Goal: Task Accomplishment & Management: Use online tool/utility

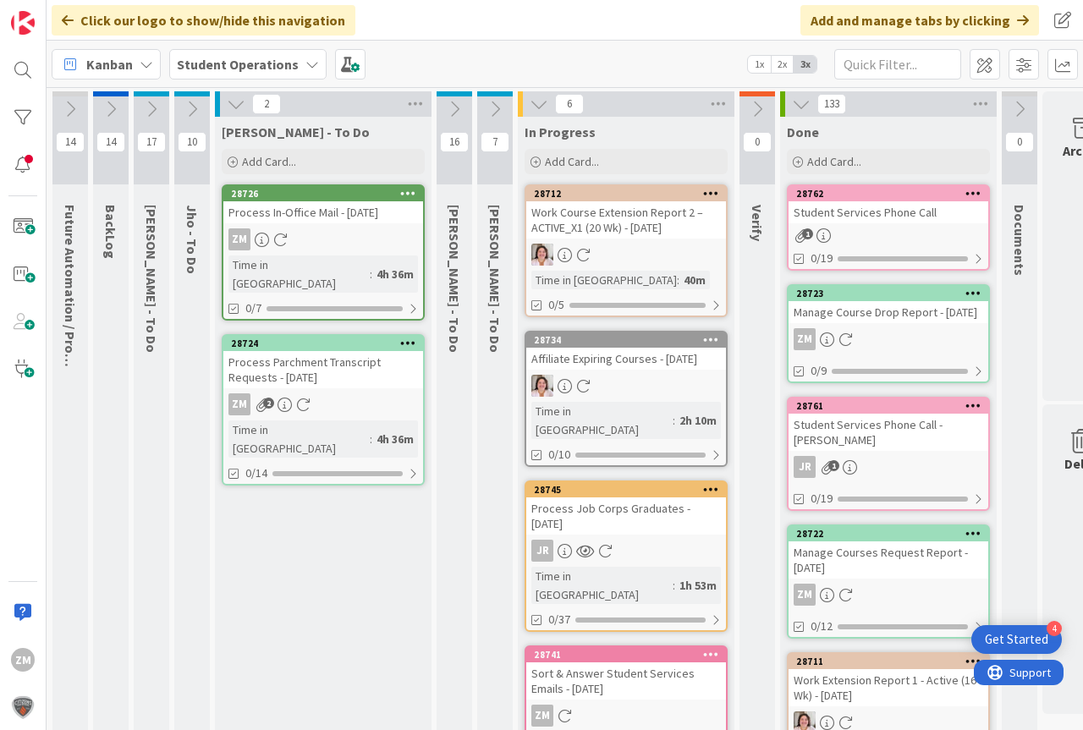
scroll to position [0, 7]
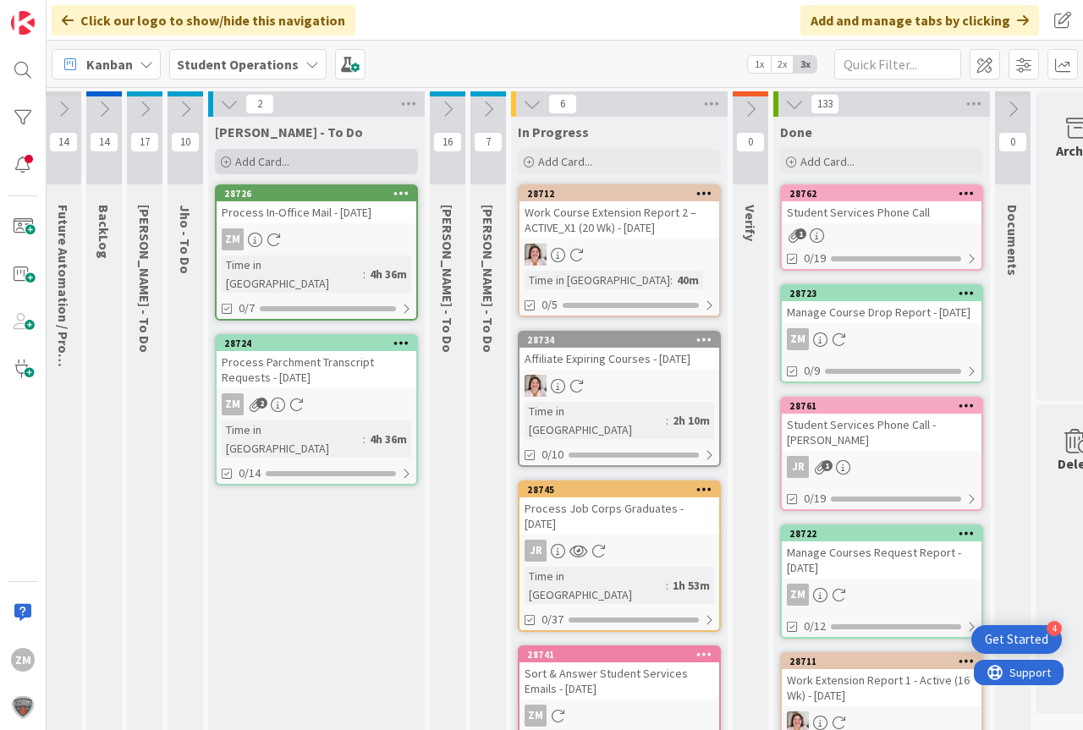
click at [280, 160] on span "Add Card..." at bounding box center [262, 161] width 54 height 15
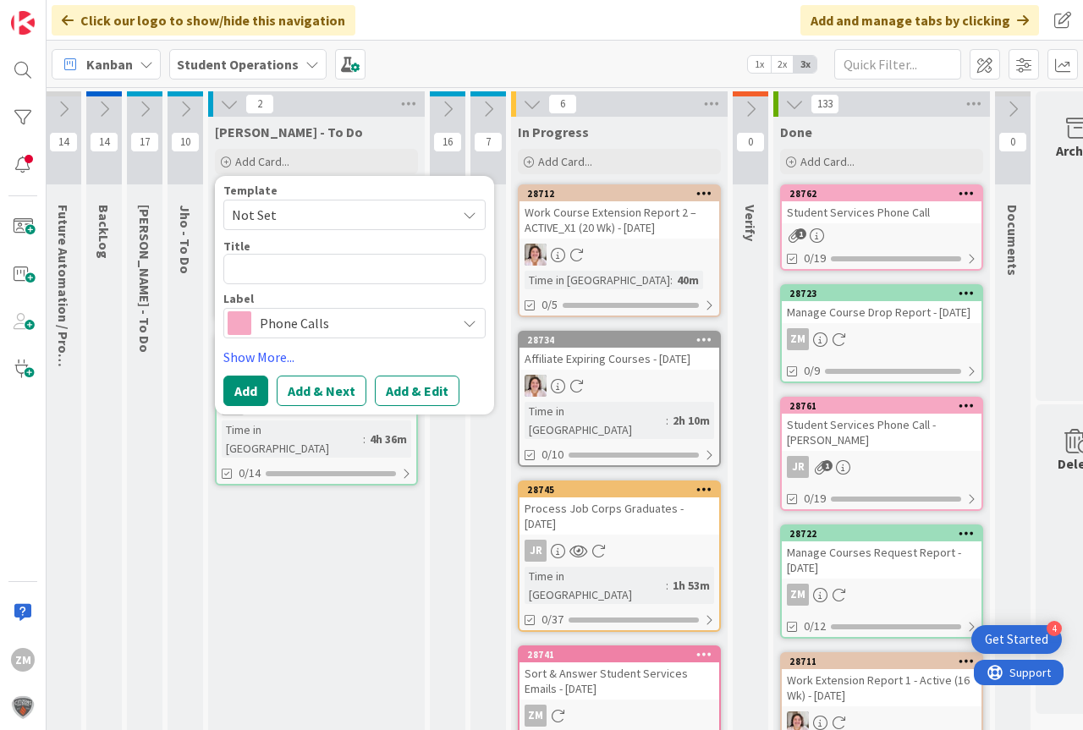
click at [467, 214] on icon at bounding box center [470, 215] width 14 height 14
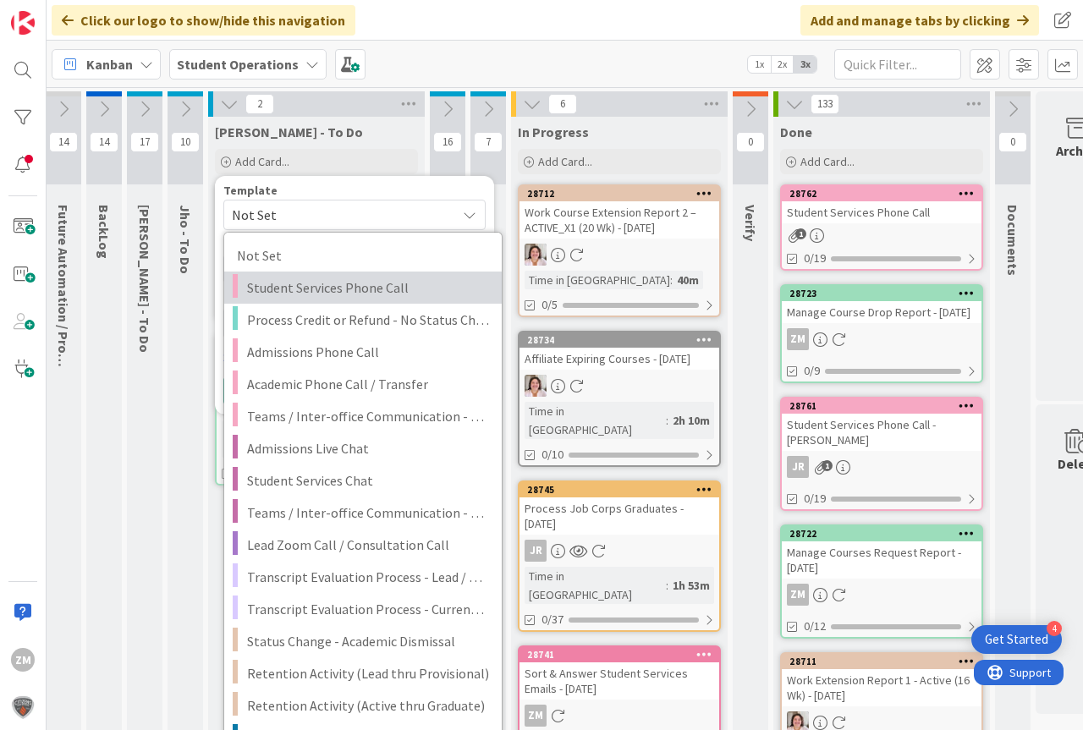
click at [294, 289] on span "Student Services Phone Call" at bounding box center [368, 288] width 242 height 22
type textarea "x"
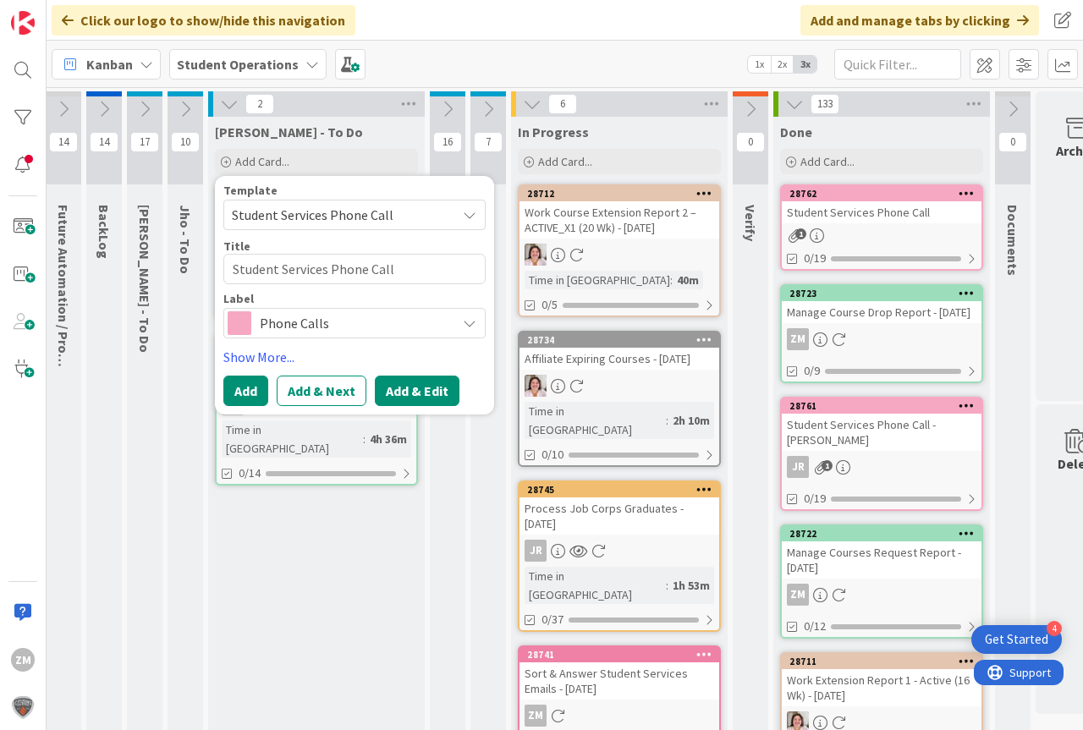
click at [420, 394] on button "Add & Edit" at bounding box center [417, 391] width 85 height 30
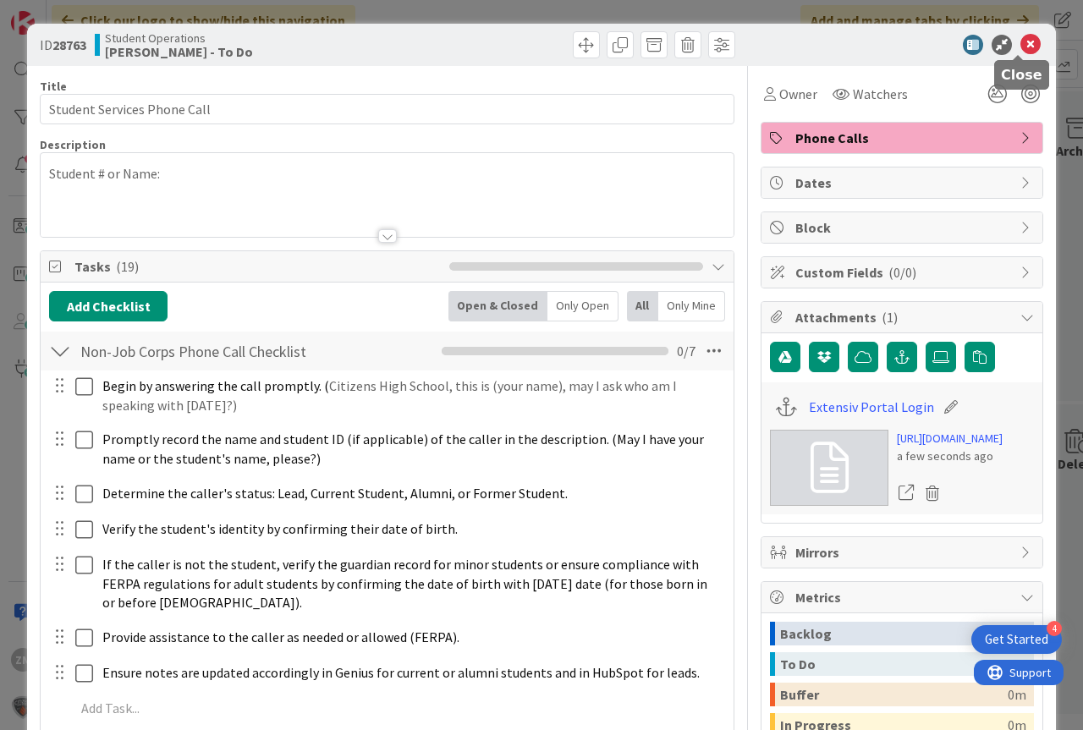
click at [1021, 44] on icon at bounding box center [1031, 45] width 20 height 20
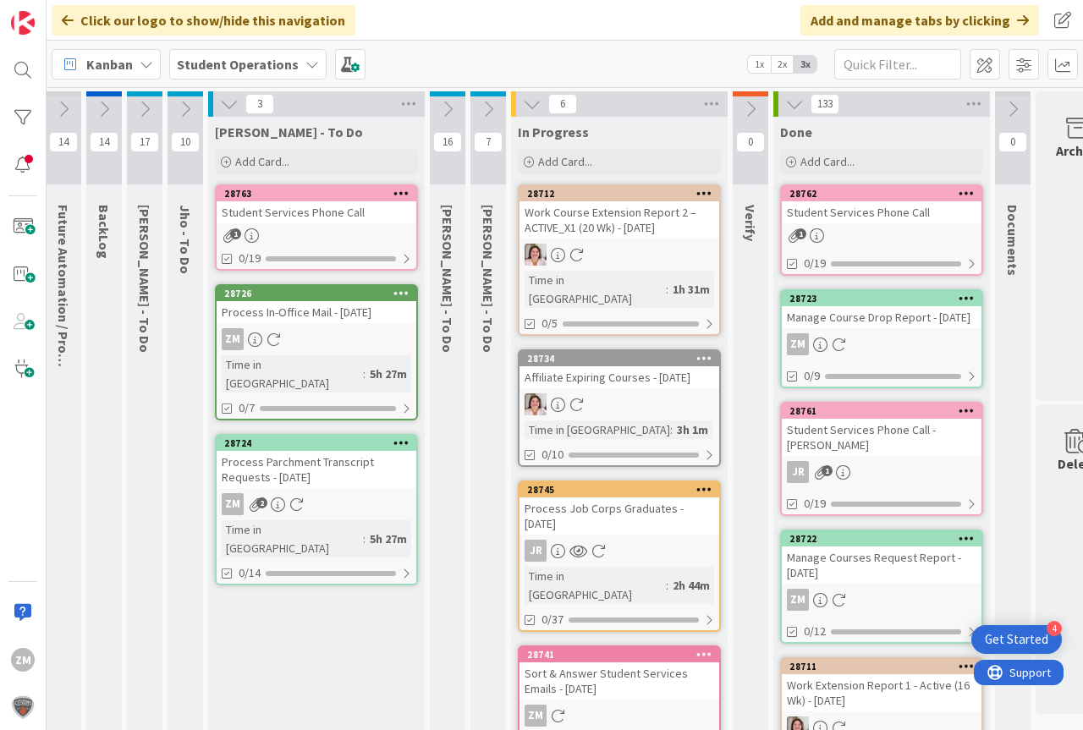
click at [406, 196] on icon at bounding box center [402, 193] width 16 height 12
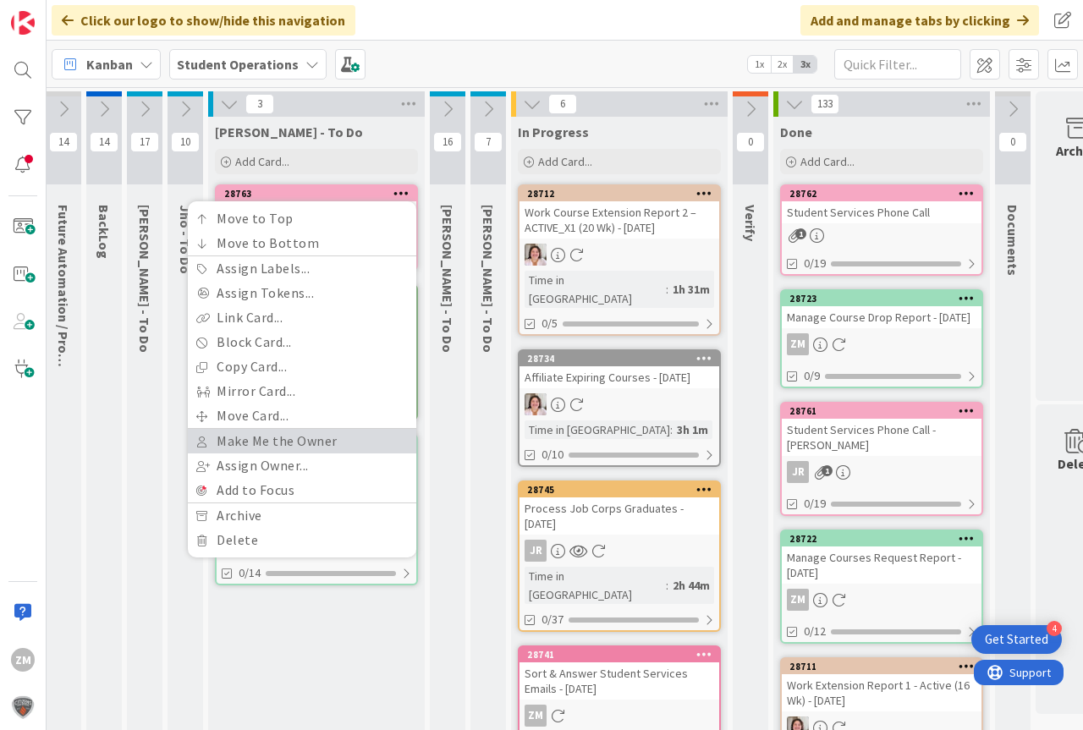
click at [270, 443] on link "Make Me the Owner" at bounding box center [302, 441] width 229 height 25
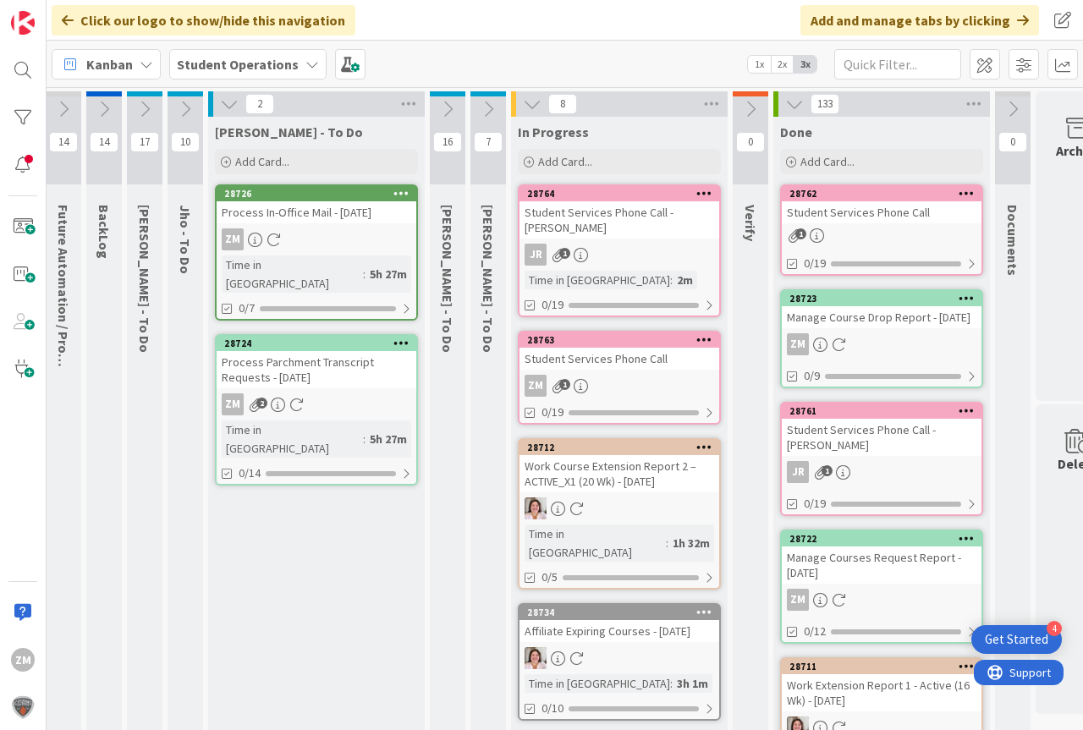
click at [633, 391] on div "ZM 1" at bounding box center [620, 386] width 200 height 22
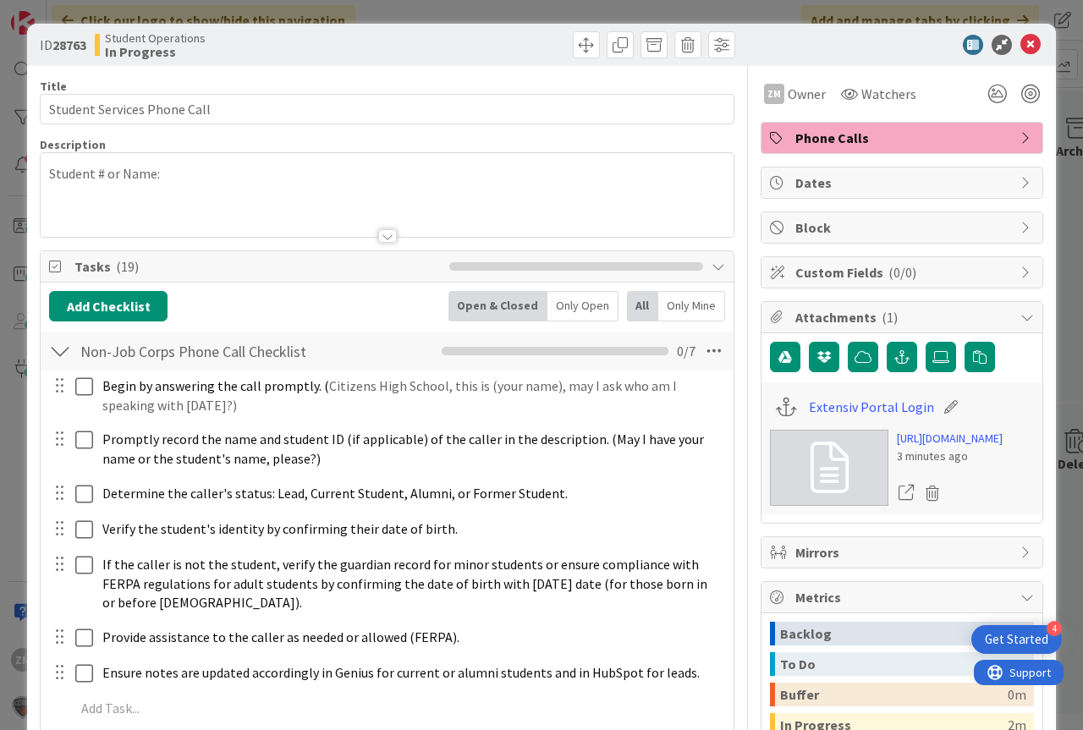
click at [191, 181] on div "Student # or Name:" at bounding box center [387, 195] width 693 height 84
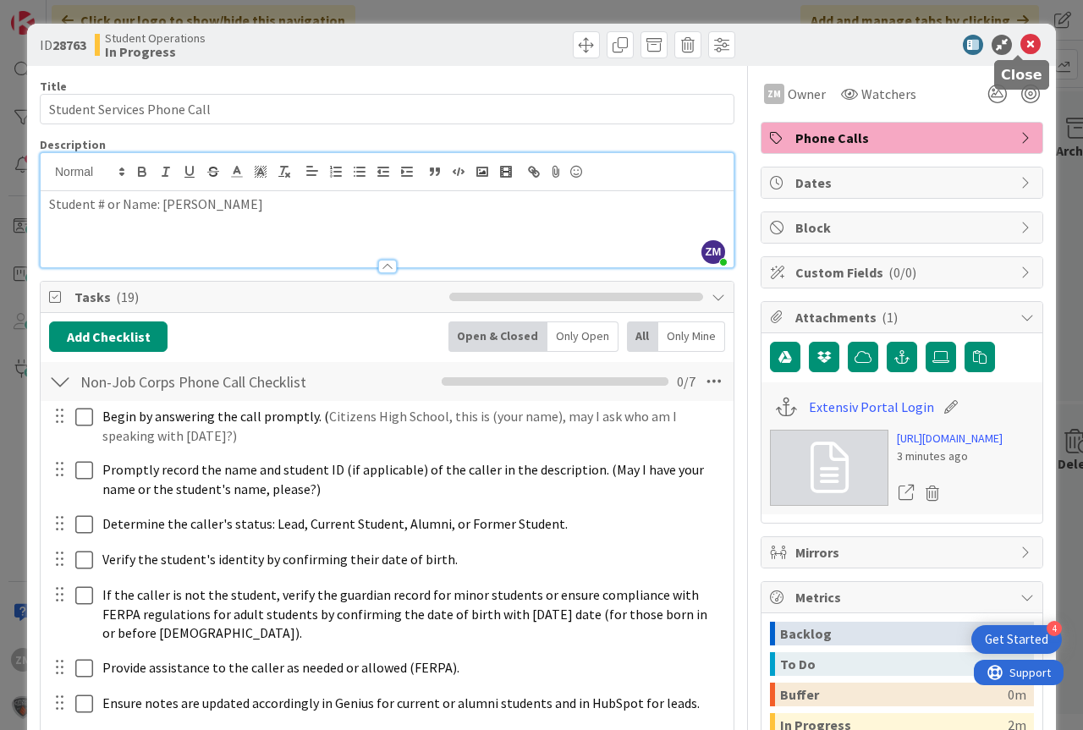
click at [1021, 46] on icon at bounding box center [1031, 45] width 20 height 20
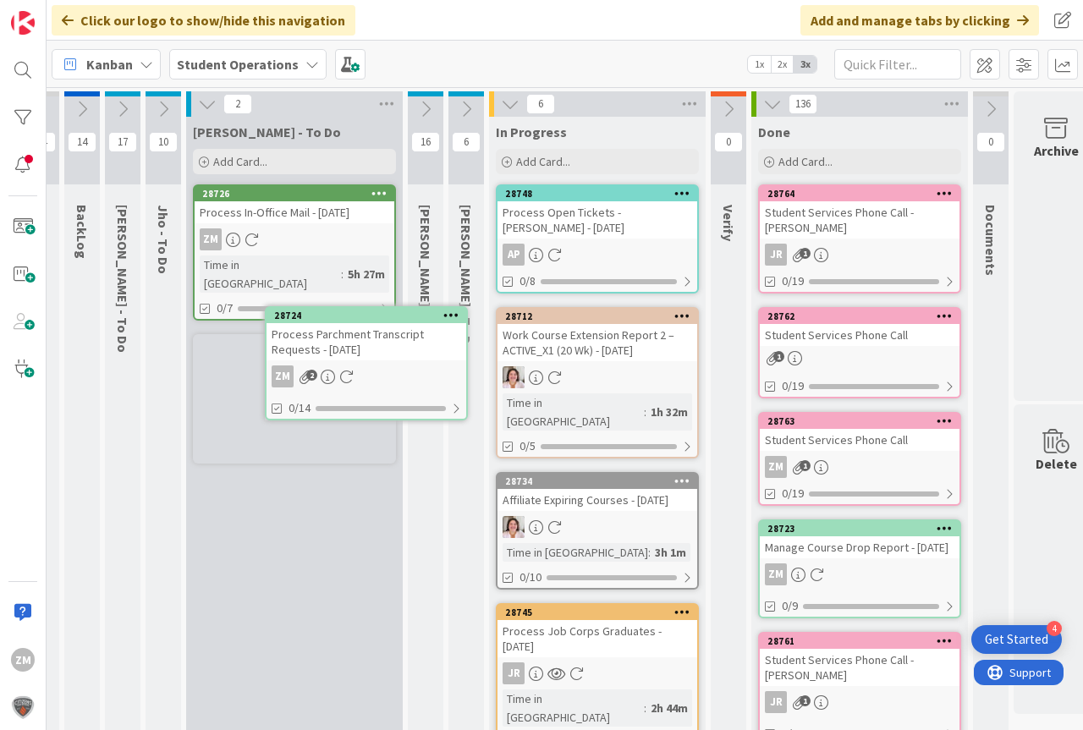
scroll to position [0, 19]
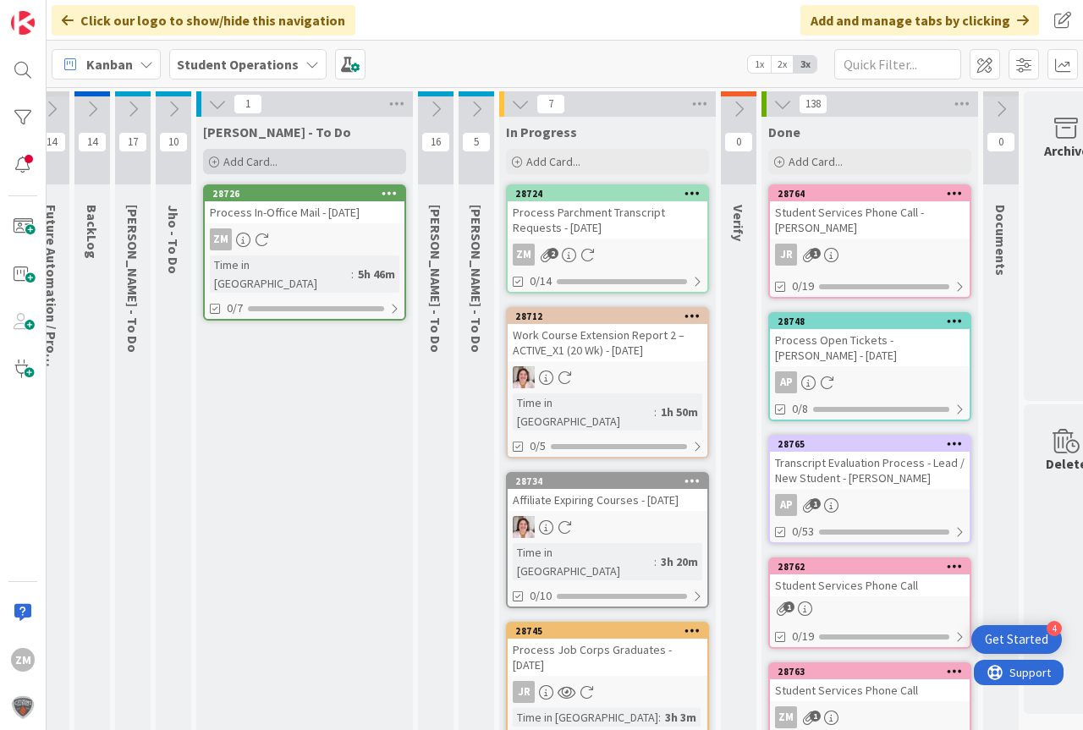
click at [259, 166] on span "Add Card..." at bounding box center [250, 161] width 54 height 15
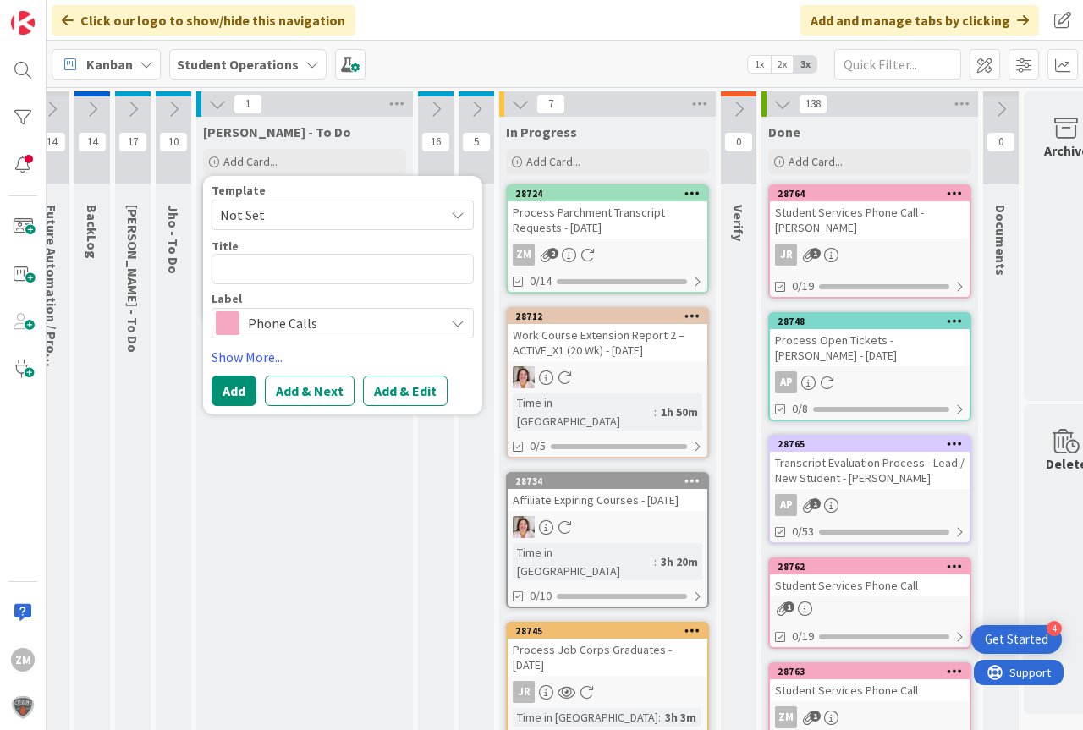
click at [455, 215] on icon at bounding box center [458, 215] width 14 height 14
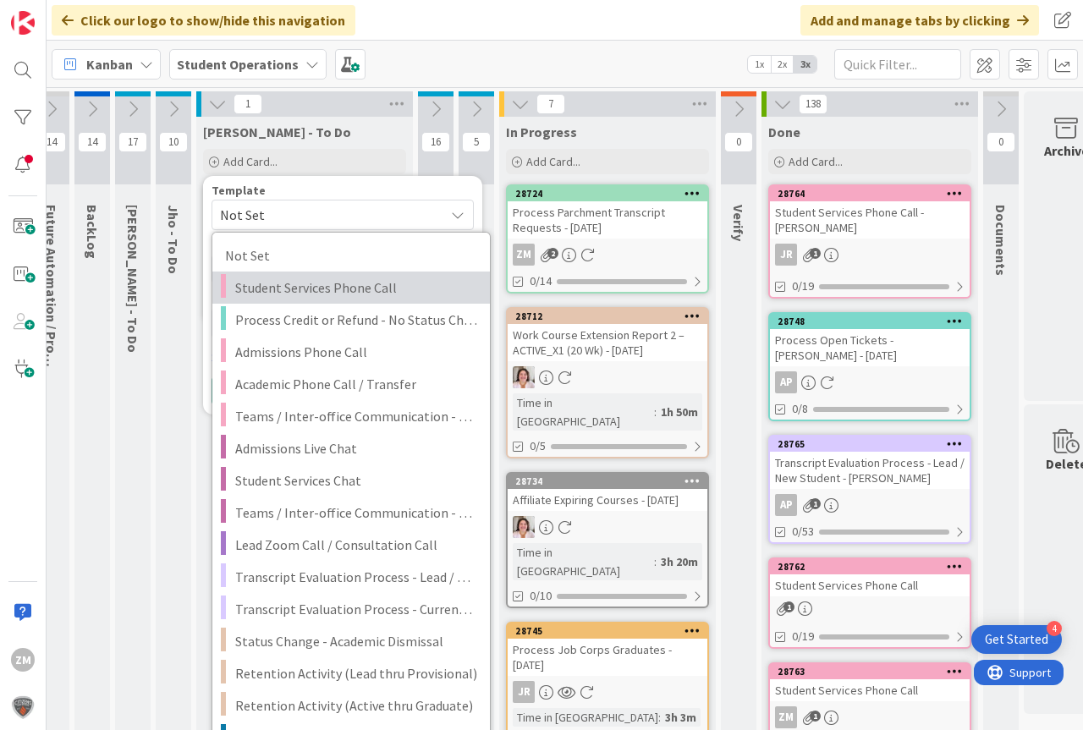
click at [295, 290] on span "Student Services Phone Call" at bounding box center [356, 288] width 242 height 22
type textarea "x"
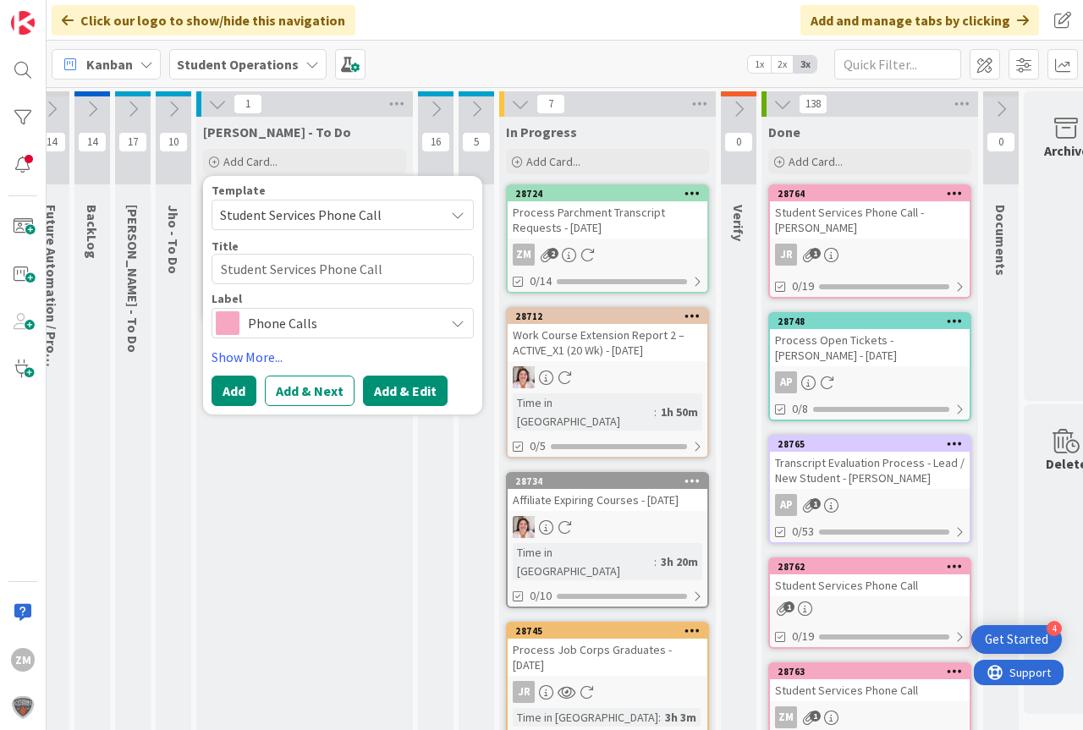
click at [412, 393] on button "Add & Edit" at bounding box center [405, 391] width 85 height 30
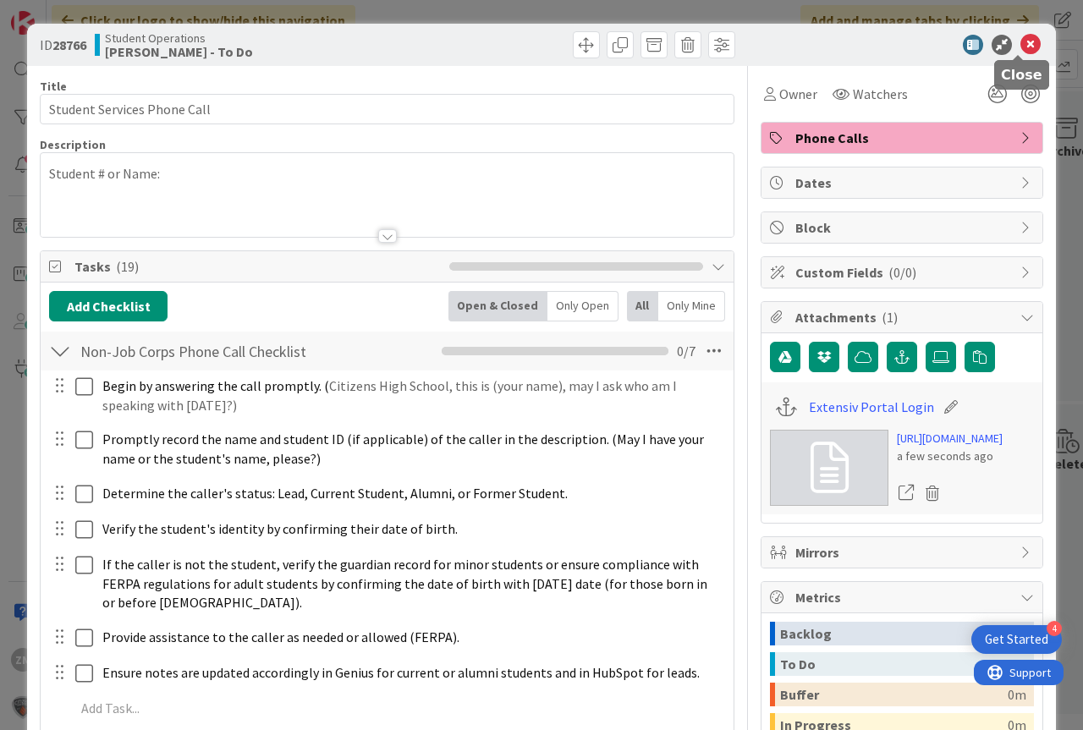
click at [1021, 49] on icon at bounding box center [1031, 45] width 20 height 20
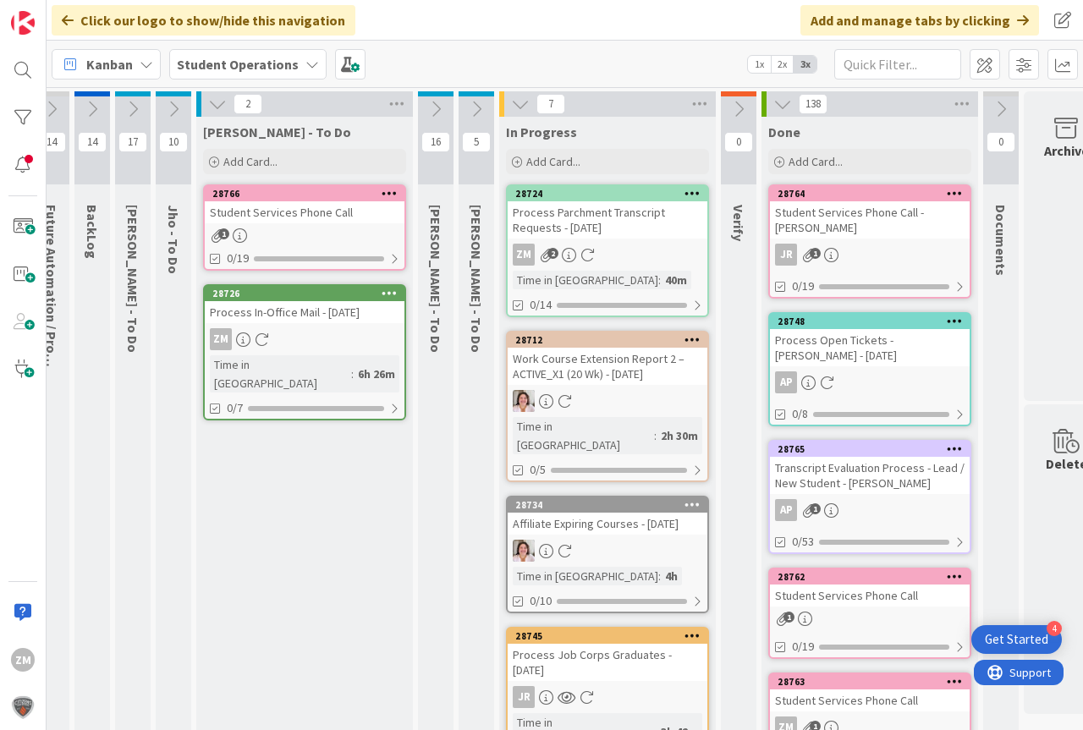
click at [383, 195] on icon at bounding box center [390, 193] width 16 height 12
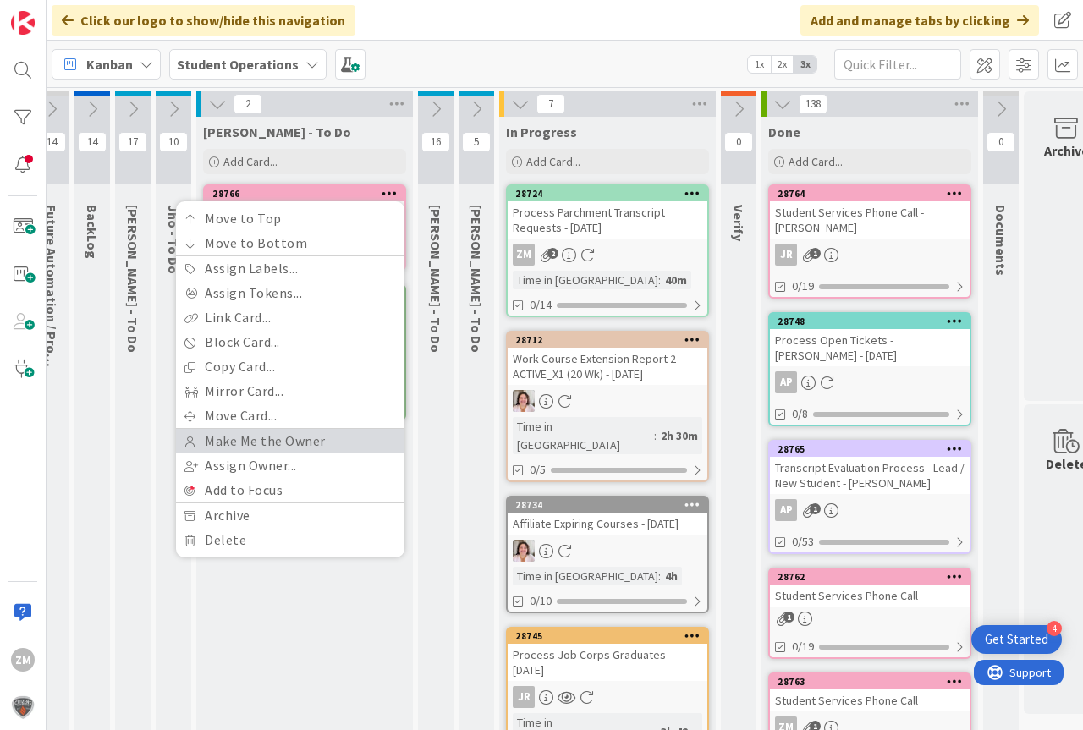
click at [234, 434] on link "Make Me the Owner" at bounding box center [290, 441] width 229 height 25
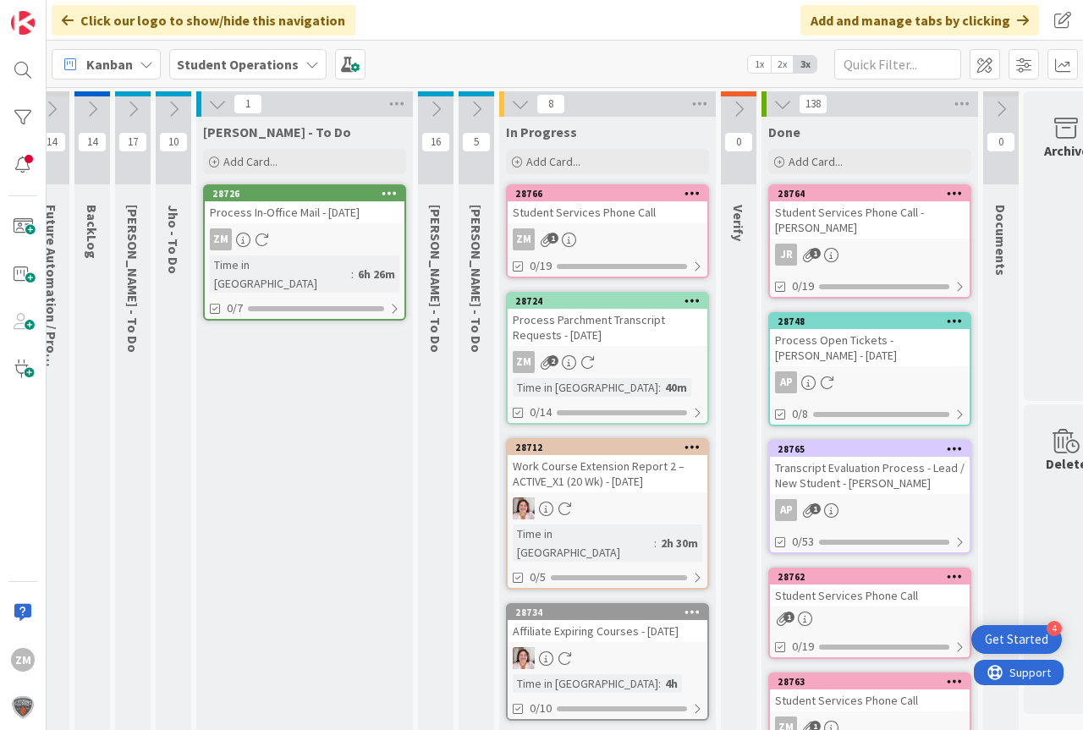
click at [614, 241] on div "ZM 1" at bounding box center [608, 240] width 200 height 22
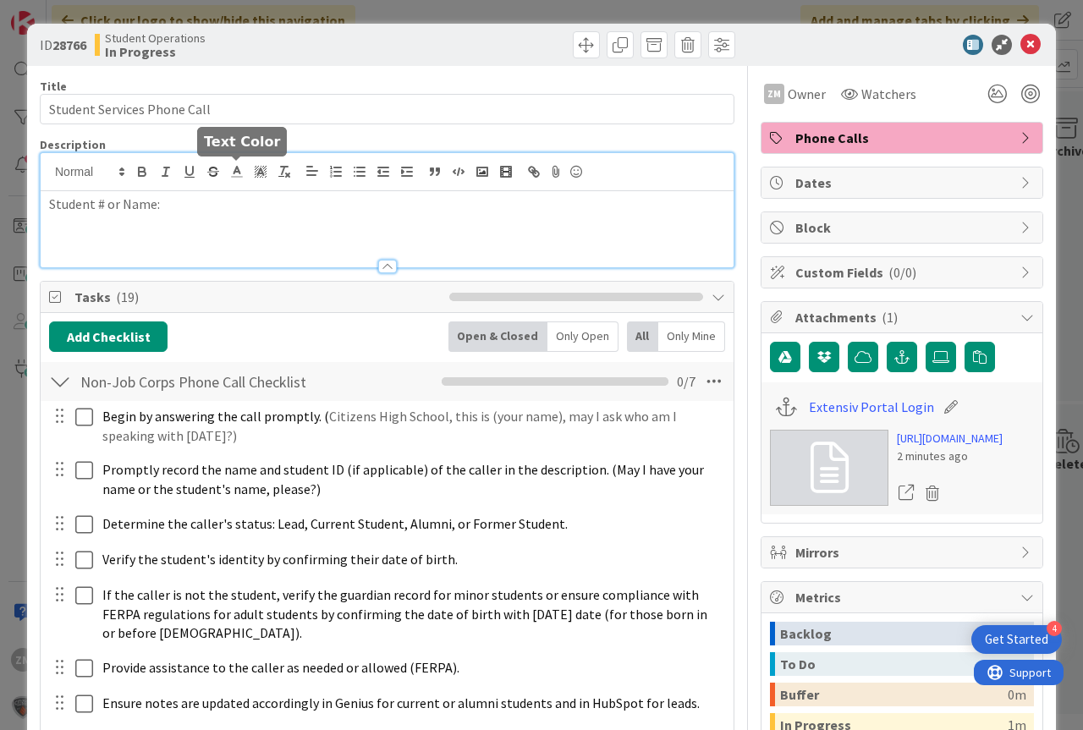
click at [224, 181] on div "Student # or Name:" at bounding box center [387, 210] width 693 height 114
click at [1021, 47] on icon at bounding box center [1031, 45] width 20 height 20
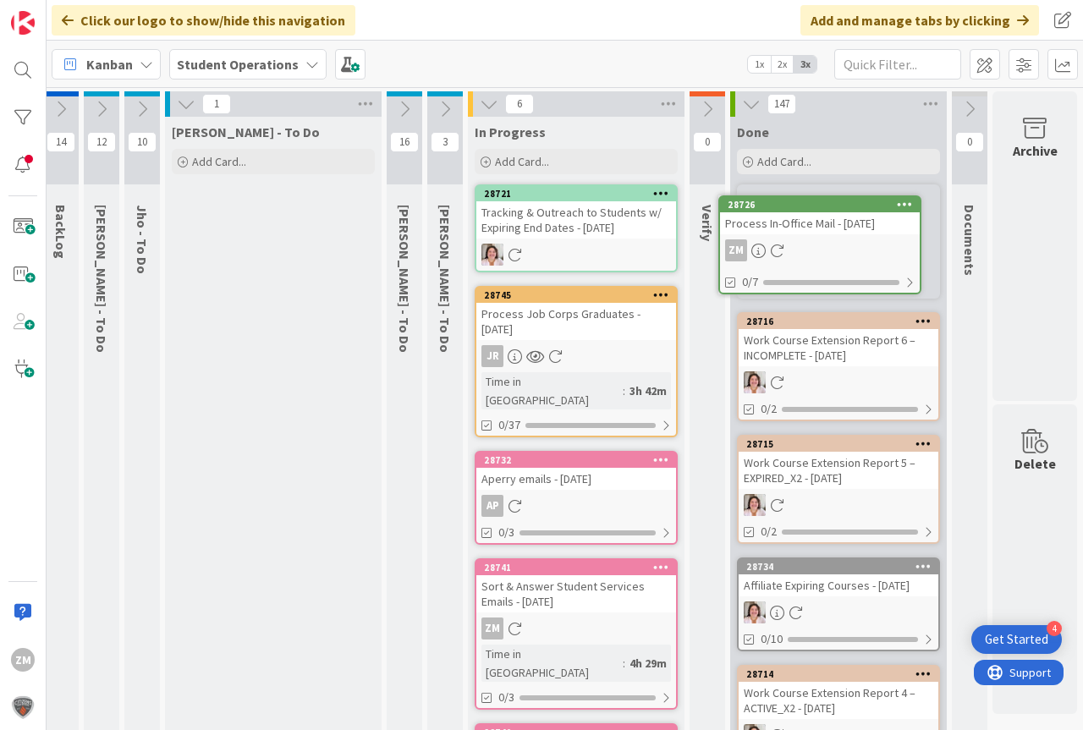
scroll to position [0, 57]
